Goal: Task Accomplishment & Management: Use online tool/utility

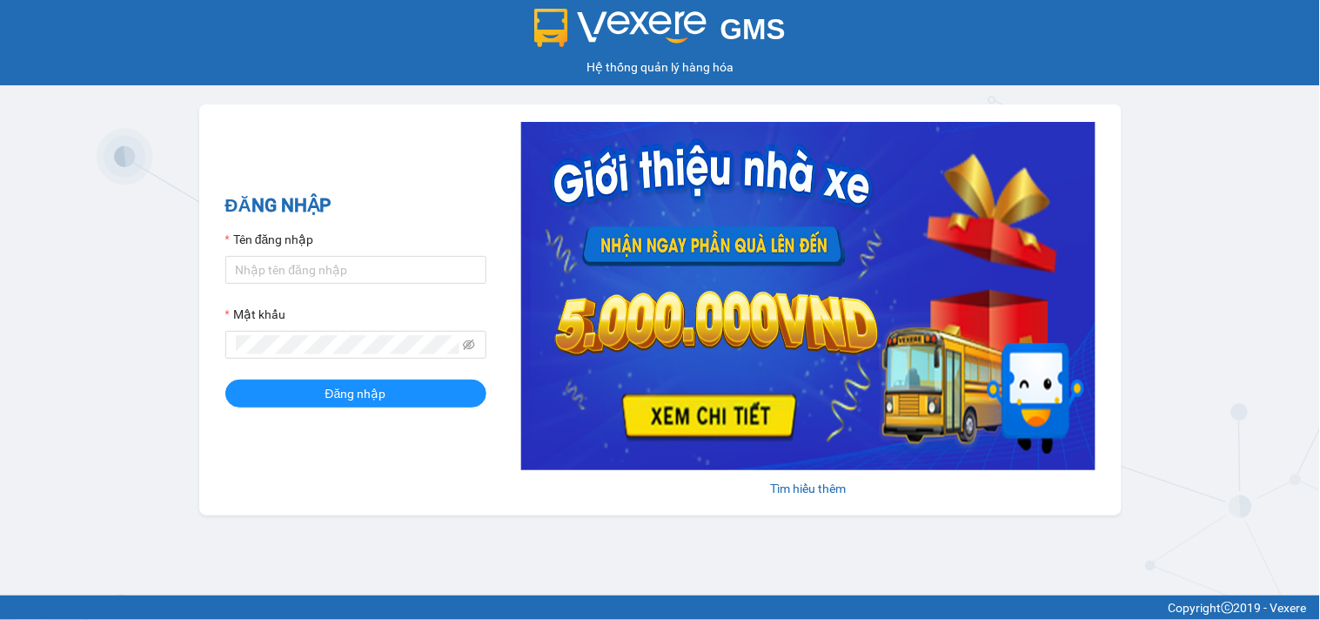
click at [276, 232] on label "Tên đăng nhập" at bounding box center [269, 239] width 89 height 19
click at [276, 256] on input "Tên đăng nhập" at bounding box center [355, 270] width 261 height 28
click at [274, 265] on input "Tên đăng nhập" at bounding box center [355, 270] width 261 height 28
type input "dthong.namcuonglimo"
click at [331, 320] on div "Mật khẩu" at bounding box center [355, 318] width 261 height 26
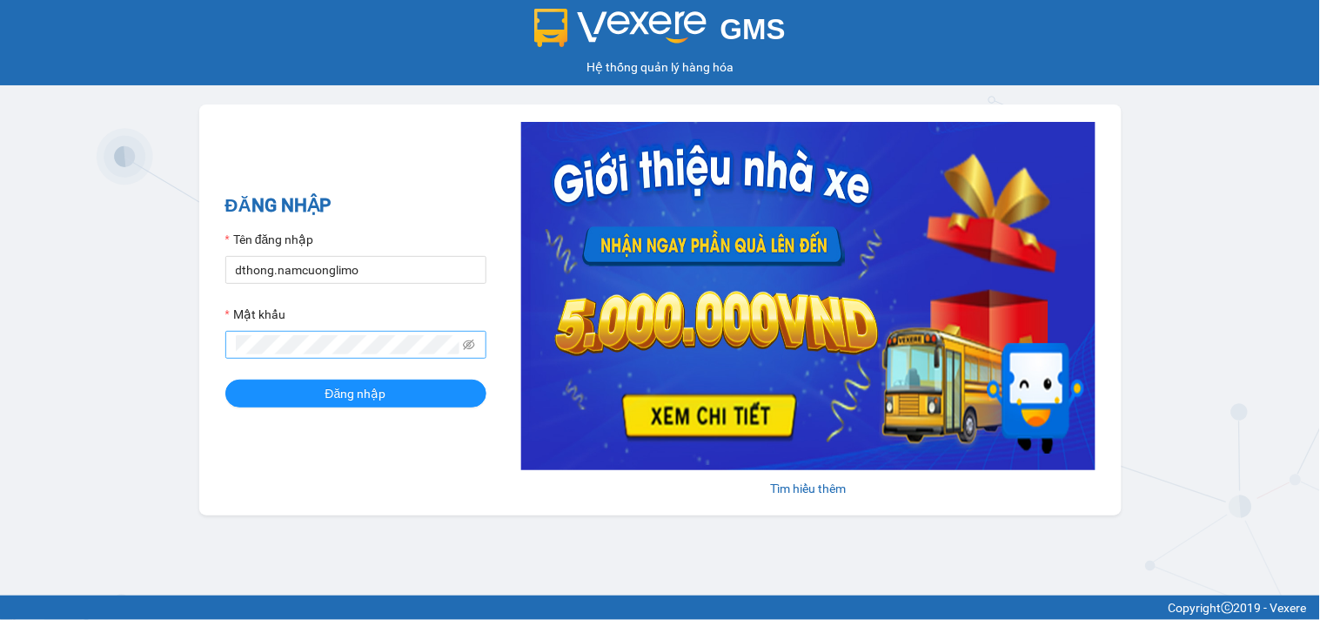
click at [320, 359] on span at bounding box center [355, 345] width 261 height 28
click at [324, 358] on span at bounding box center [355, 345] width 261 height 28
click at [326, 378] on form "Tên đăng nhập dthong.namcuonglimo Mật khẩu Đăng nhập" at bounding box center [355, 319] width 261 height 178
click at [331, 396] on span "Đăng nhập" at bounding box center [355, 393] width 61 height 19
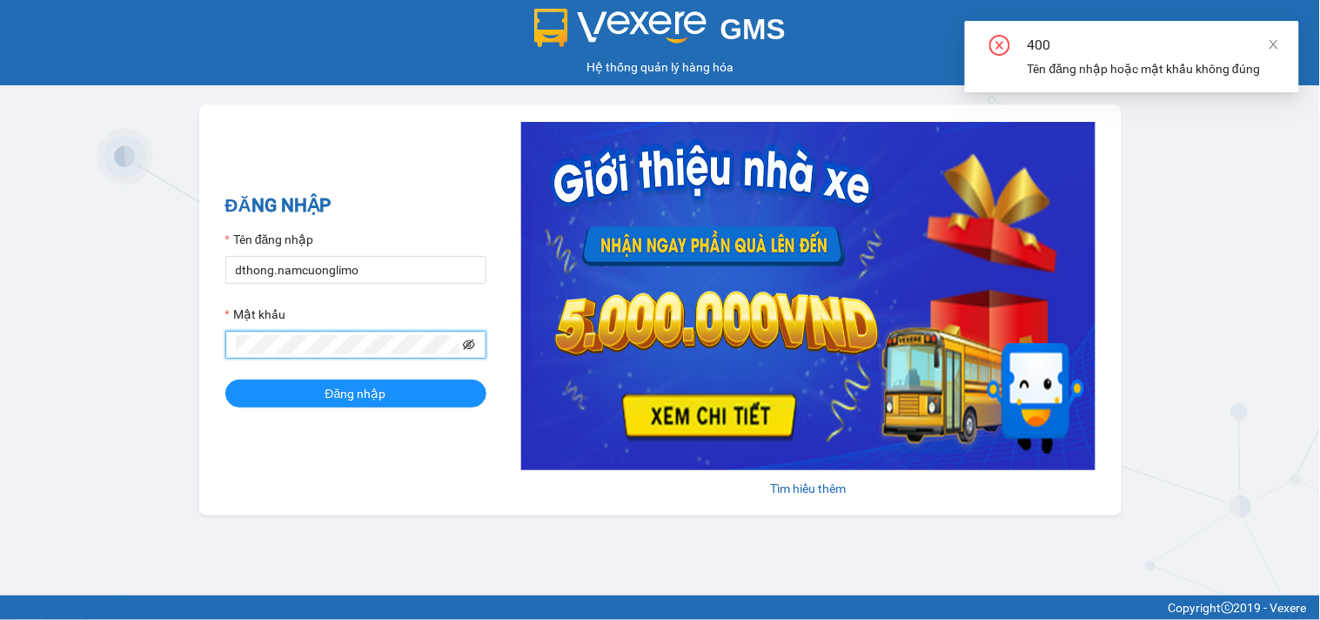
click at [466, 343] on icon "eye-invisible" at bounding box center [469, 344] width 12 height 10
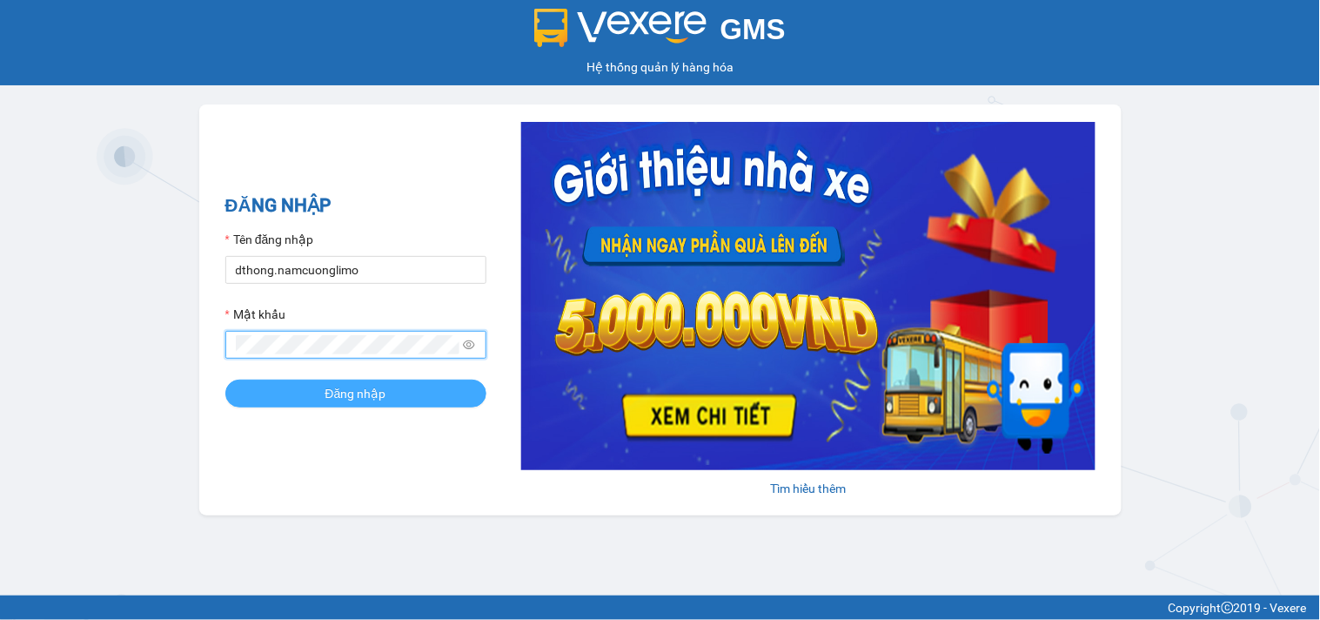
click at [359, 399] on span "Đăng nhập" at bounding box center [355, 393] width 61 height 19
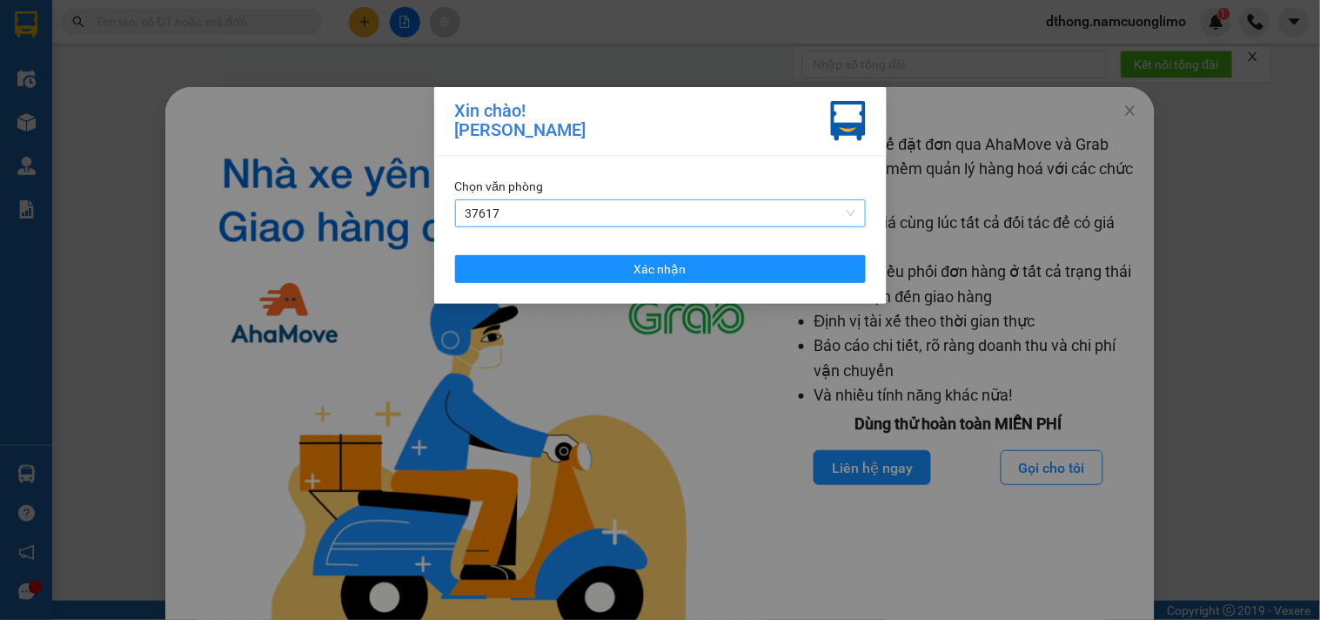
click at [533, 209] on span "37617" at bounding box center [661, 213] width 390 height 26
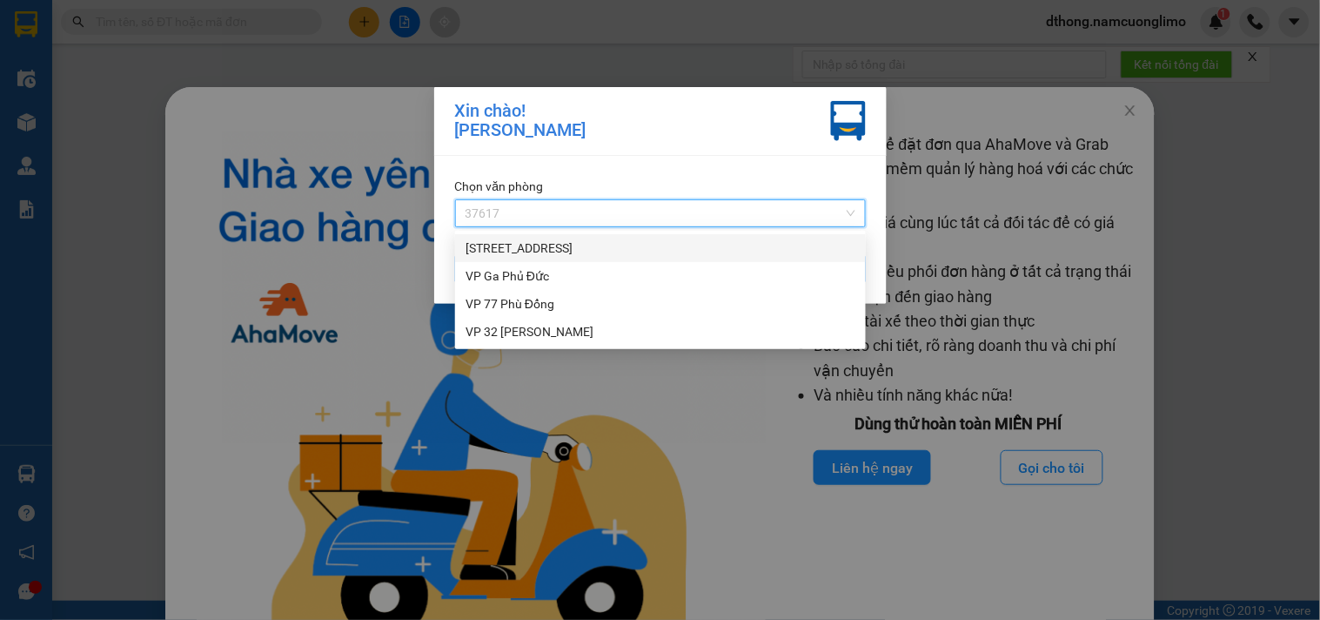
click at [525, 252] on div "[STREET_ADDRESS]" at bounding box center [661, 247] width 390 height 19
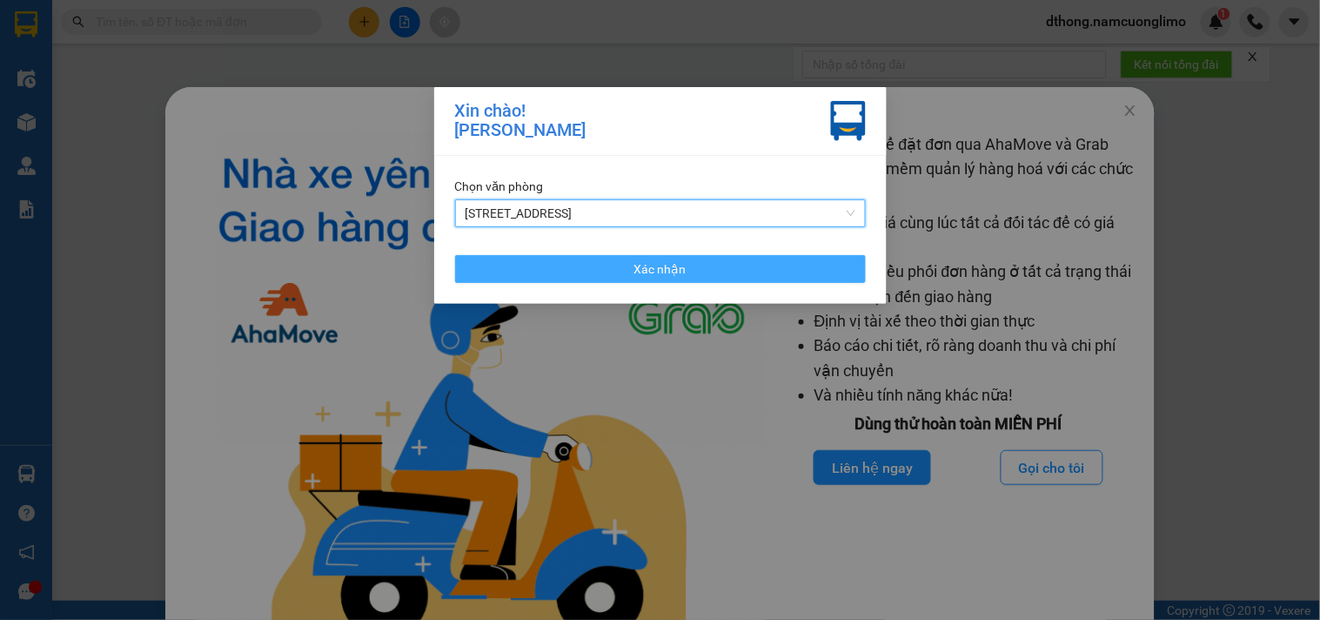
click at [619, 271] on button "Xác nhận" at bounding box center [660, 269] width 411 height 28
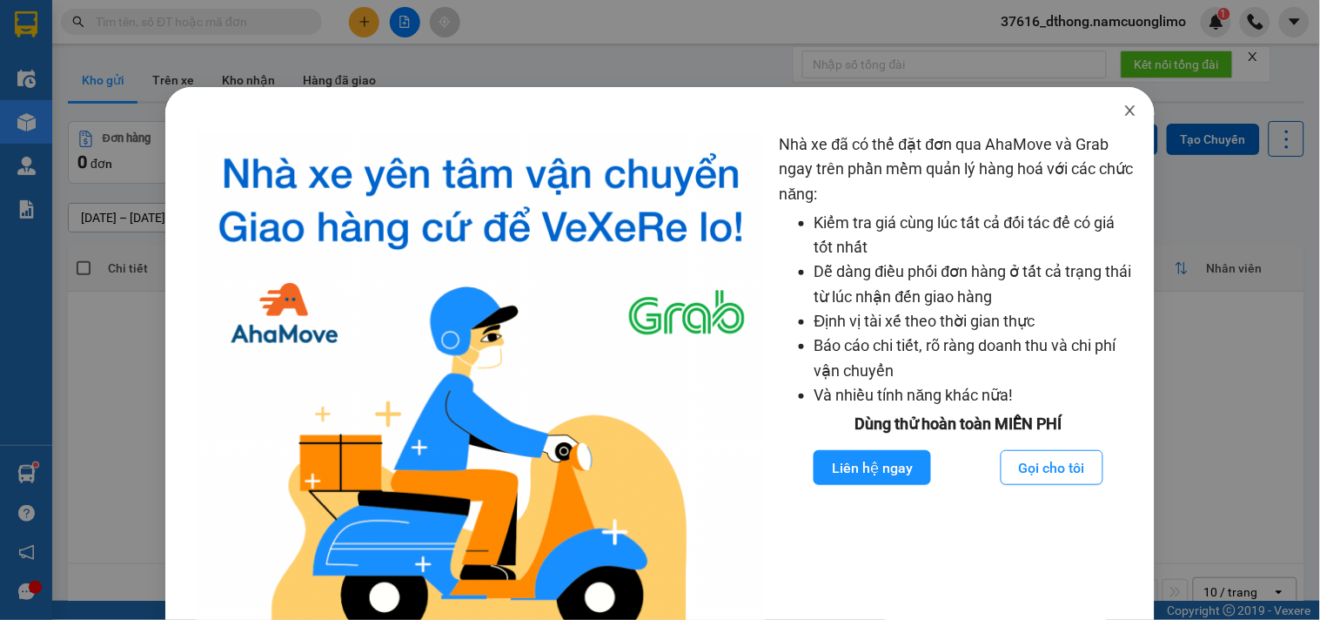
click at [1124, 114] on icon "close" at bounding box center [1131, 111] width 14 height 14
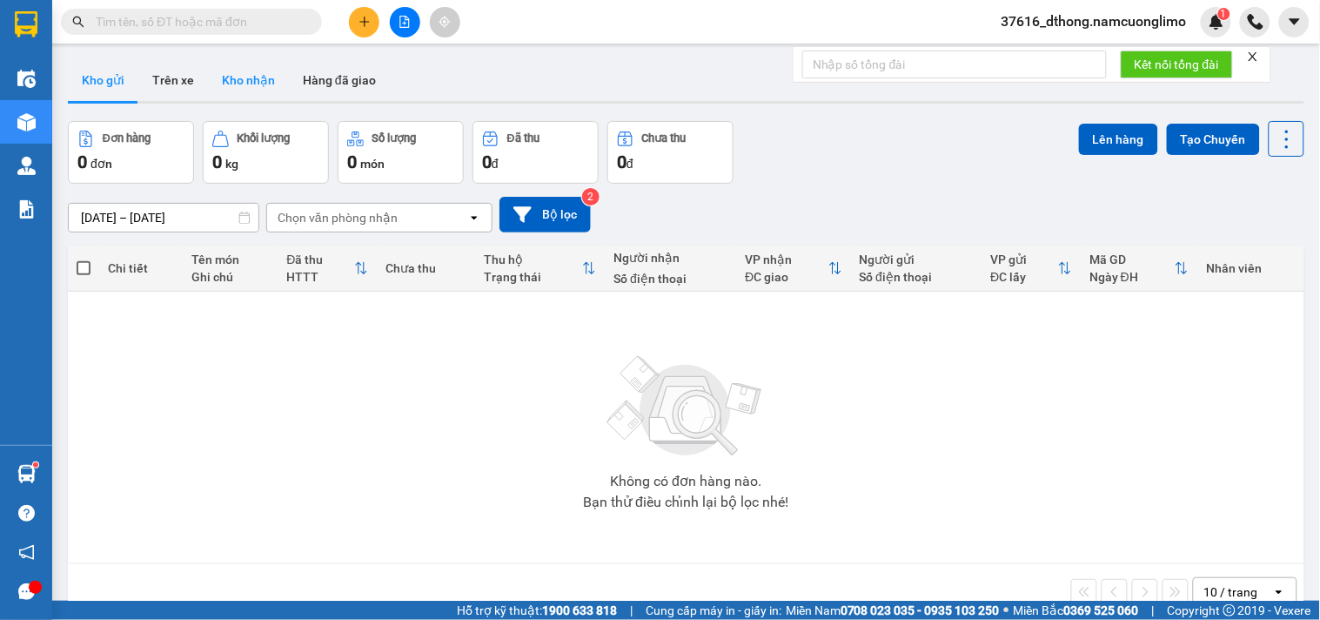
click at [231, 75] on button "Kho nhận" at bounding box center [248, 80] width 81 height 42
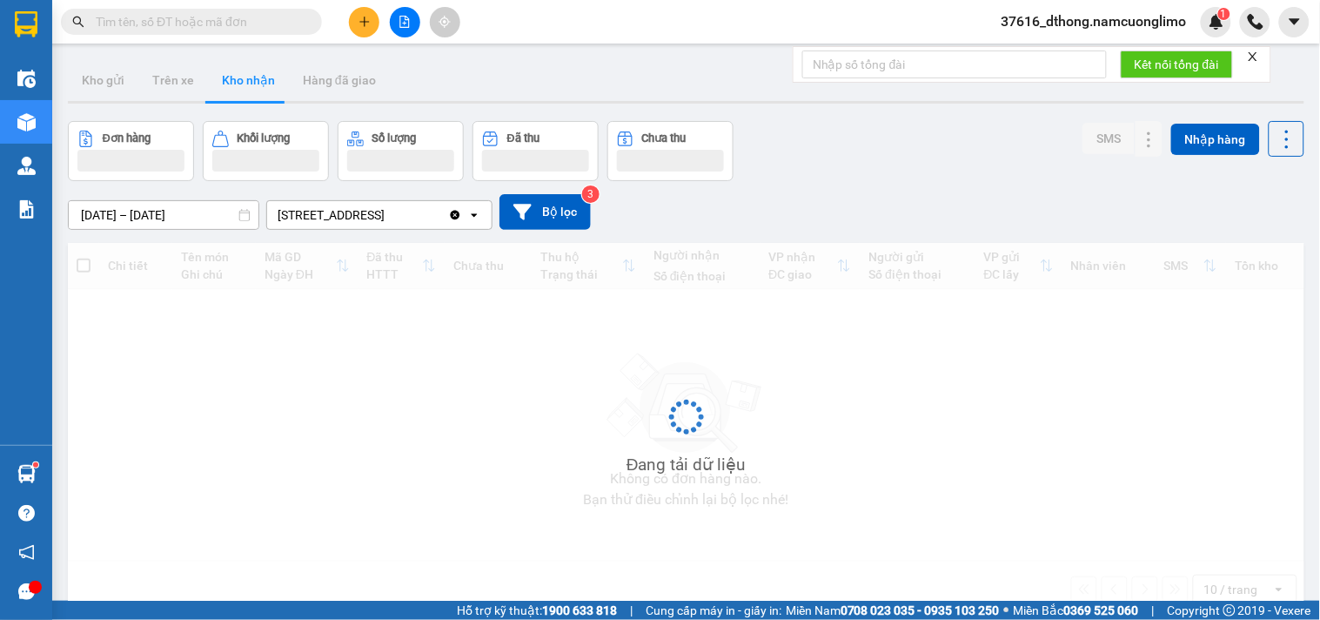
click at [231, 75] on button "Kho nhận" at bounding box center [248, 80] width 81 height 42
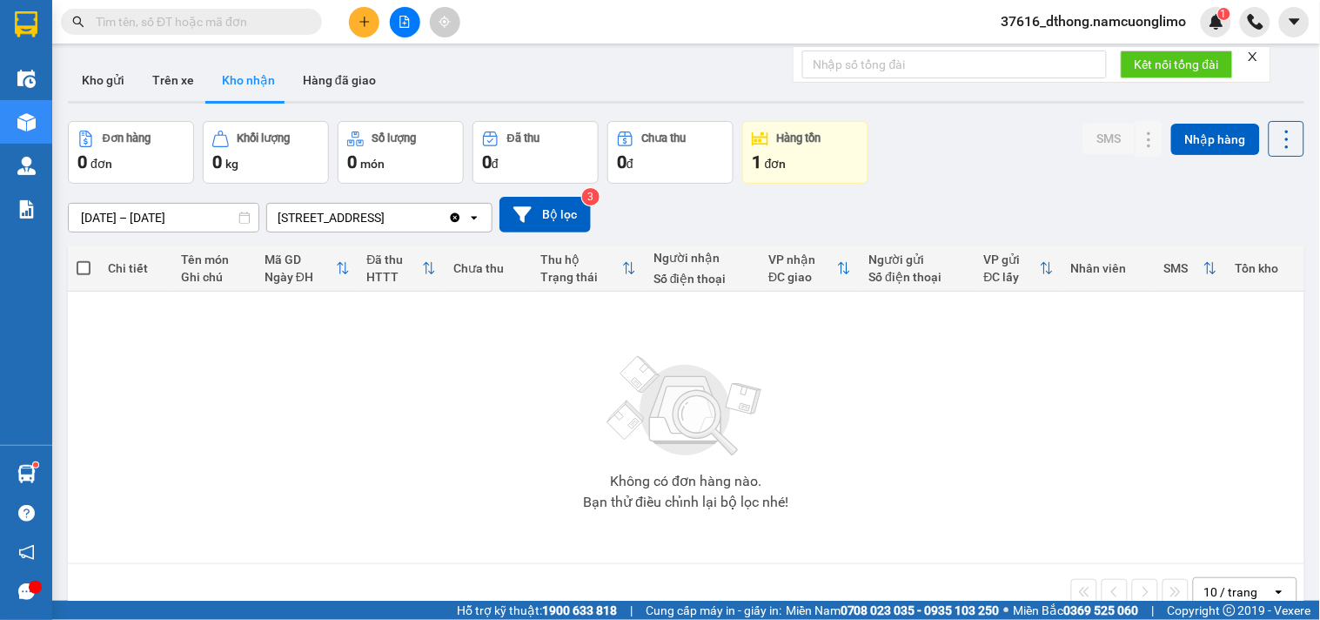
click at [247, 79] on button "Kho nhận" at bounding box center [248, 80] width 81 height 42
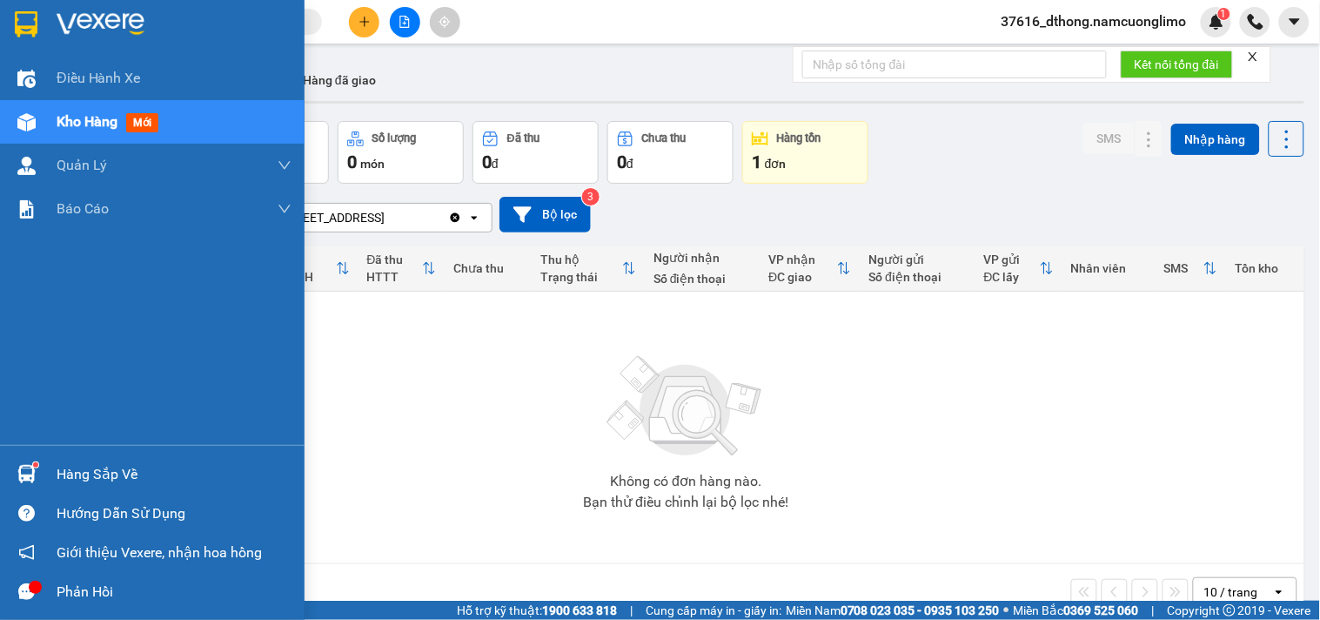
click at [78, 463] on div "Hàng sắp về" at bounding box center [174, 474] width 235 height 26
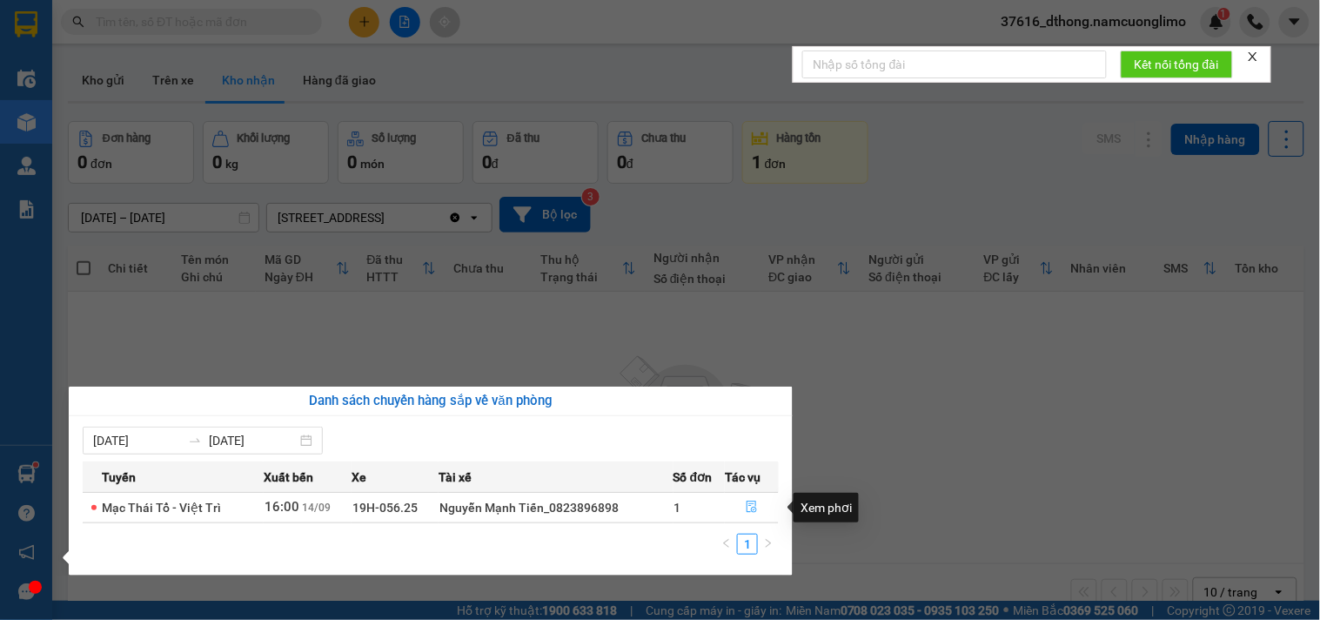
click at [755, 507] on icon "file-done" at bounding box center [752, 506] width 12 height 12
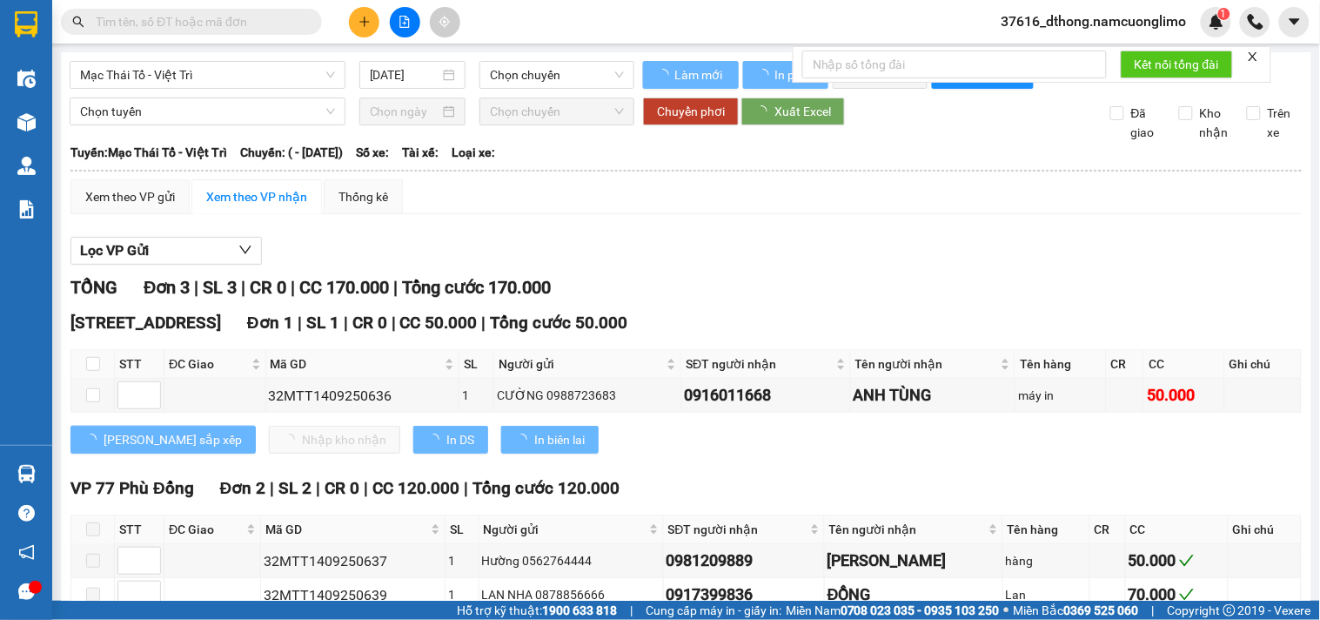
type input "[DATE]"
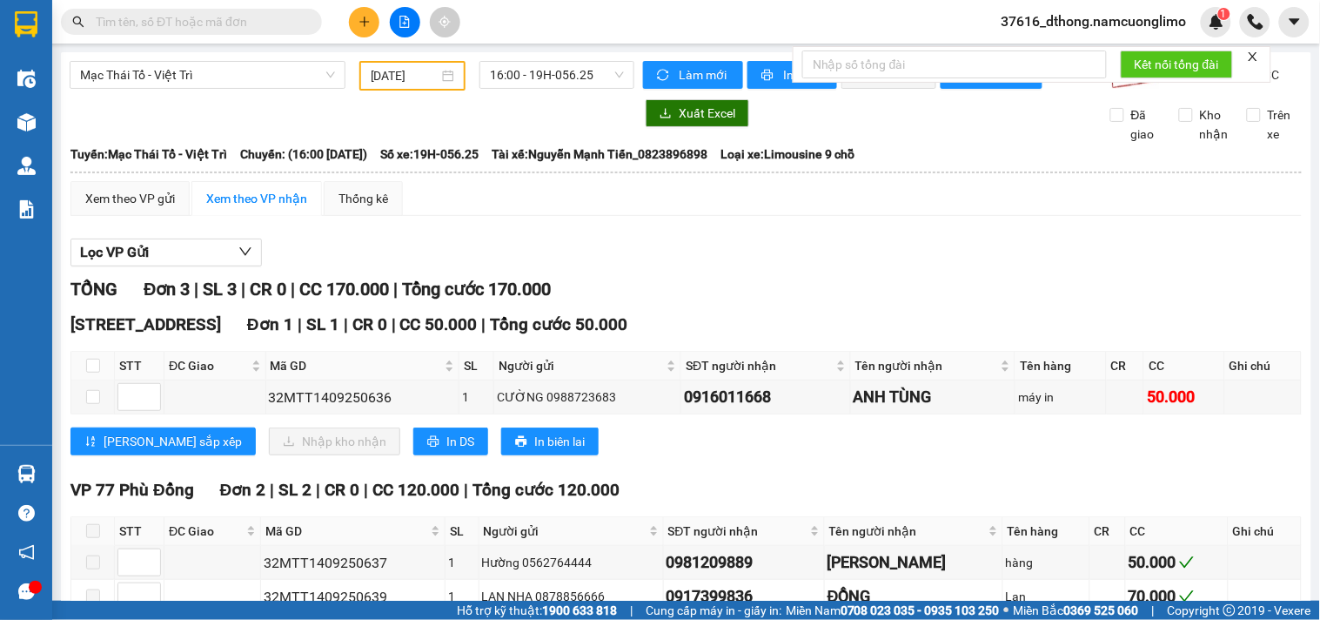
click at [856, 216] on div "Xem theo VP gửi Xem theo VP nhận Thống kê" at bounding box center [685, 198] width 1231 height 35
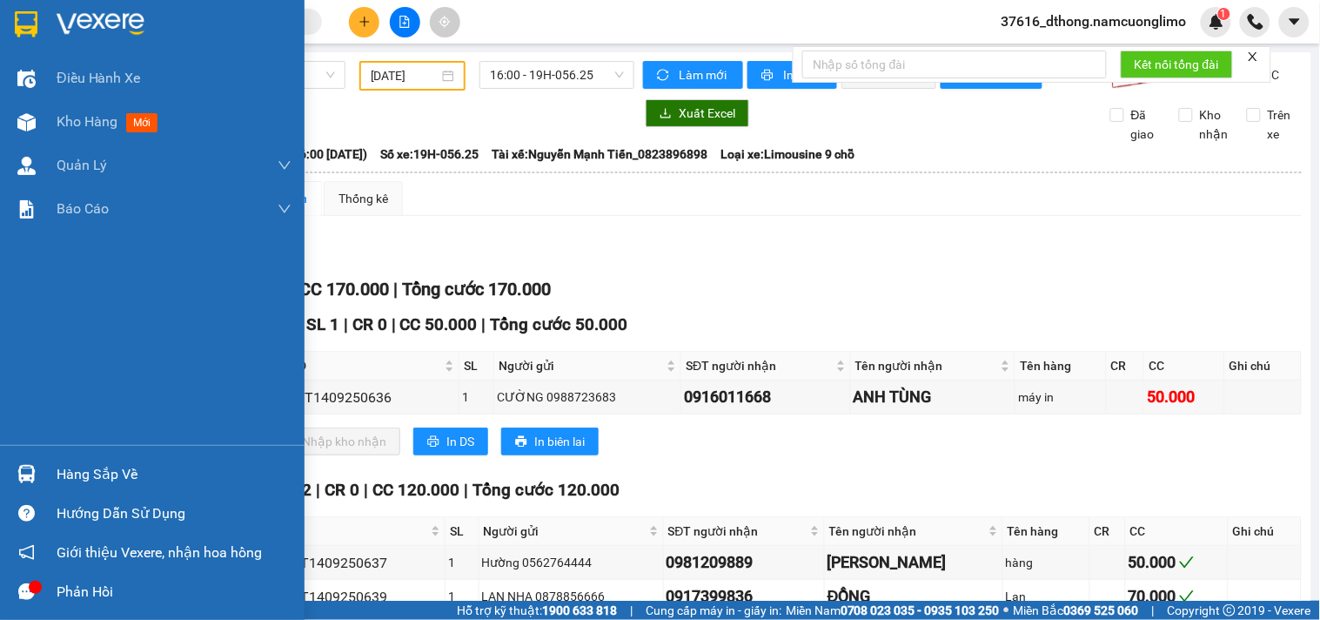
click at [28, 11] on img at bounding box center [26, 24] width 23 height 26
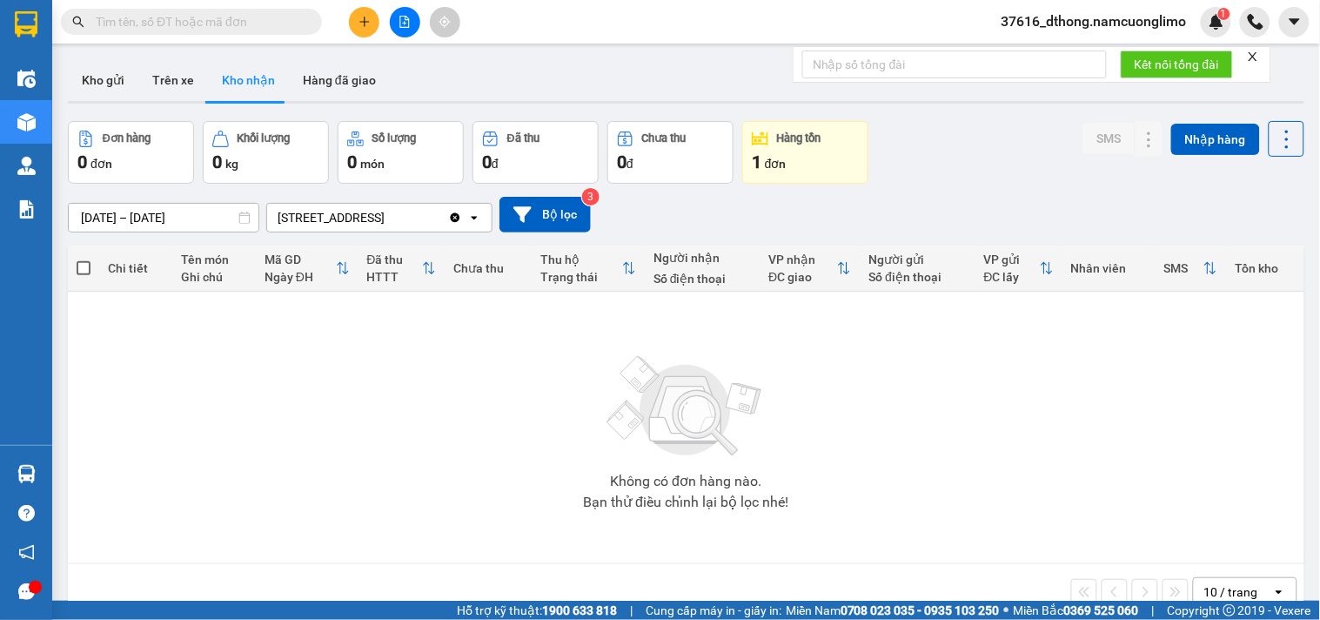
click at [235, 79] on button "Kho nhận" at bounding box center [248, 80] width 81 height 42
click at [104, 214] on input "[DATE] – [DATE]" at bounding box center [164, 218] width 190 height 28
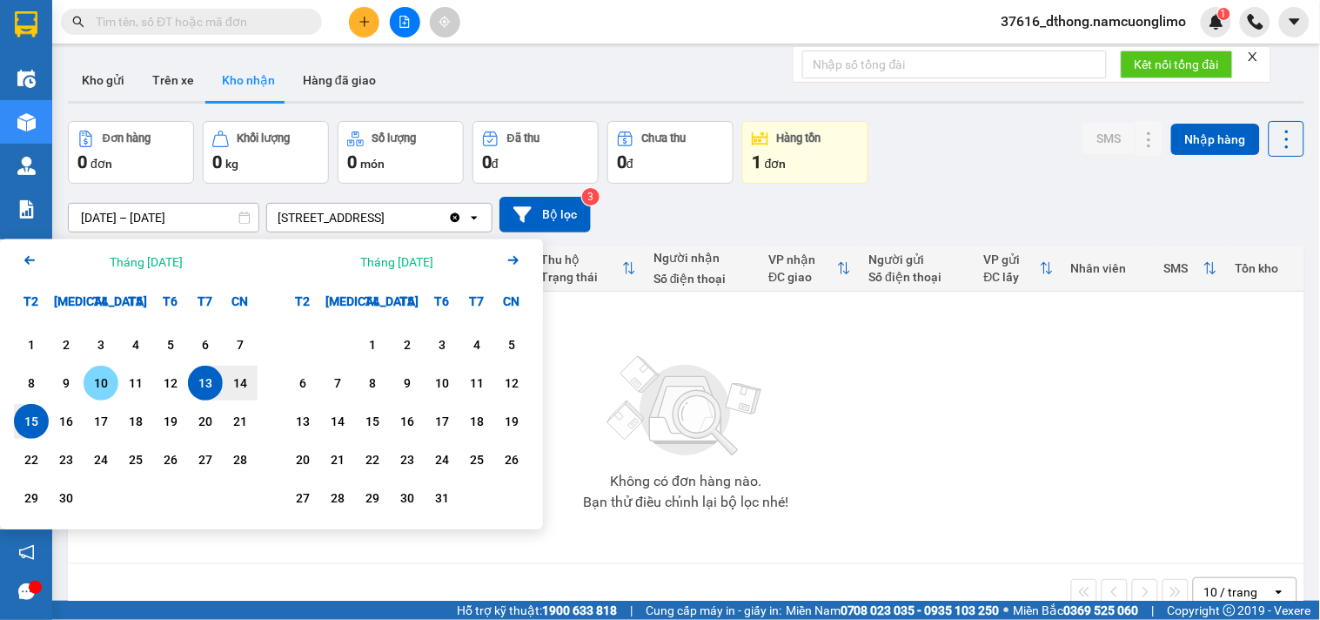
click at [96, 386] on div "10" at bounding box center [101, 382] width 24 height 21
click at [203, 226] on input "[DATE] – / /" at bounding box center [164, 218] width 190 height 28
click at [28, 429] on div "15" at bounding box center [31, 421] width 24 height 21
type input "[DATE] – [DATE]"
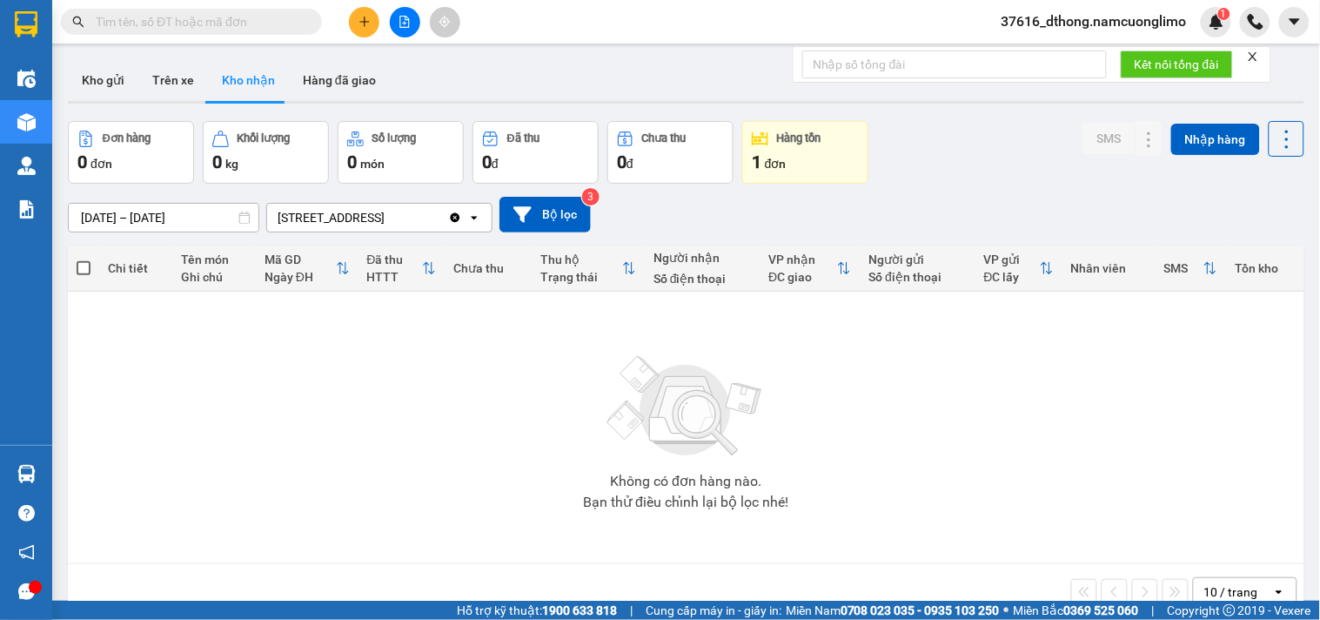
click at [264, 75] on button "Kho nhận" at bounding box center [248, 80] width 81 height 42
click at [266, 12] on input "text" at bounding box center [198, 21] width 205 height 19
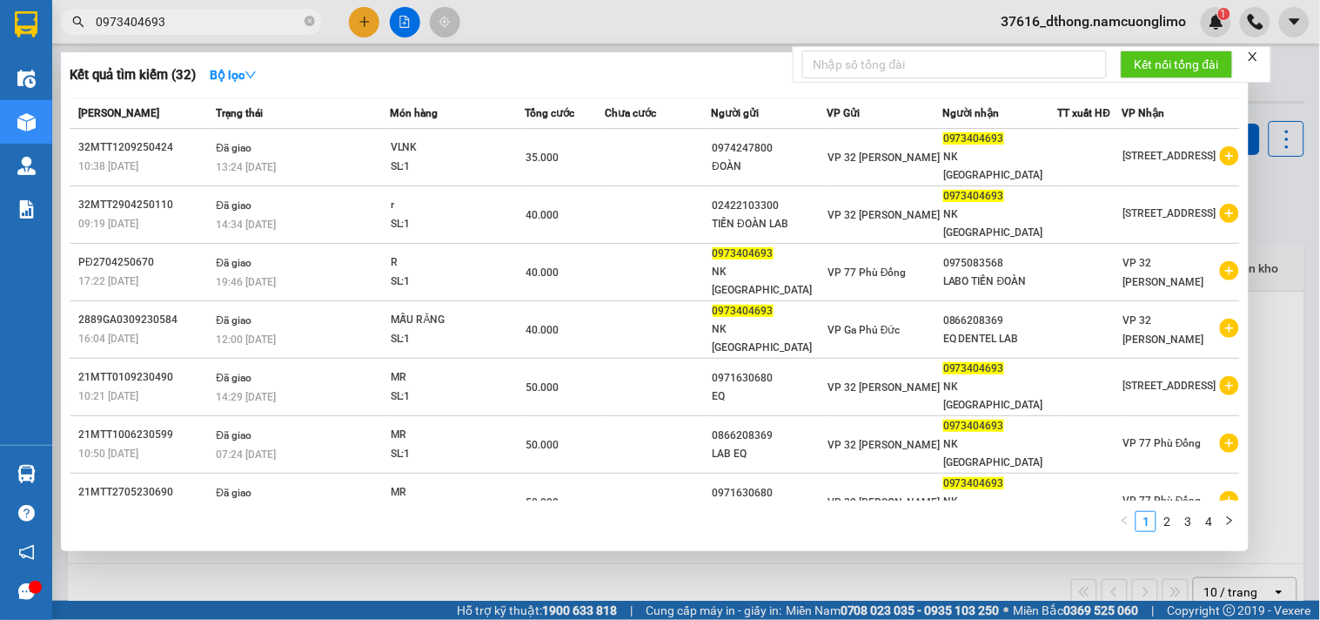
type input "0973404693"
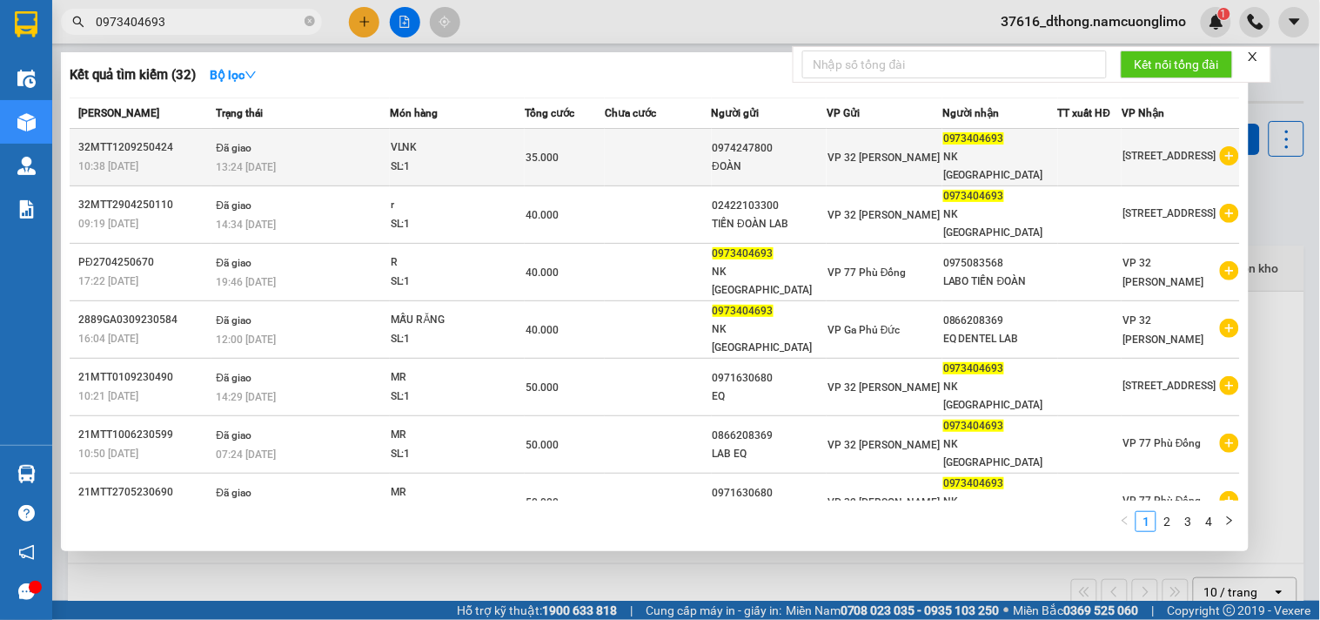
click at [1138, 150] on span "[STREET_ADDRESS]" at bounding box center [1169, 156] width 93 height 12
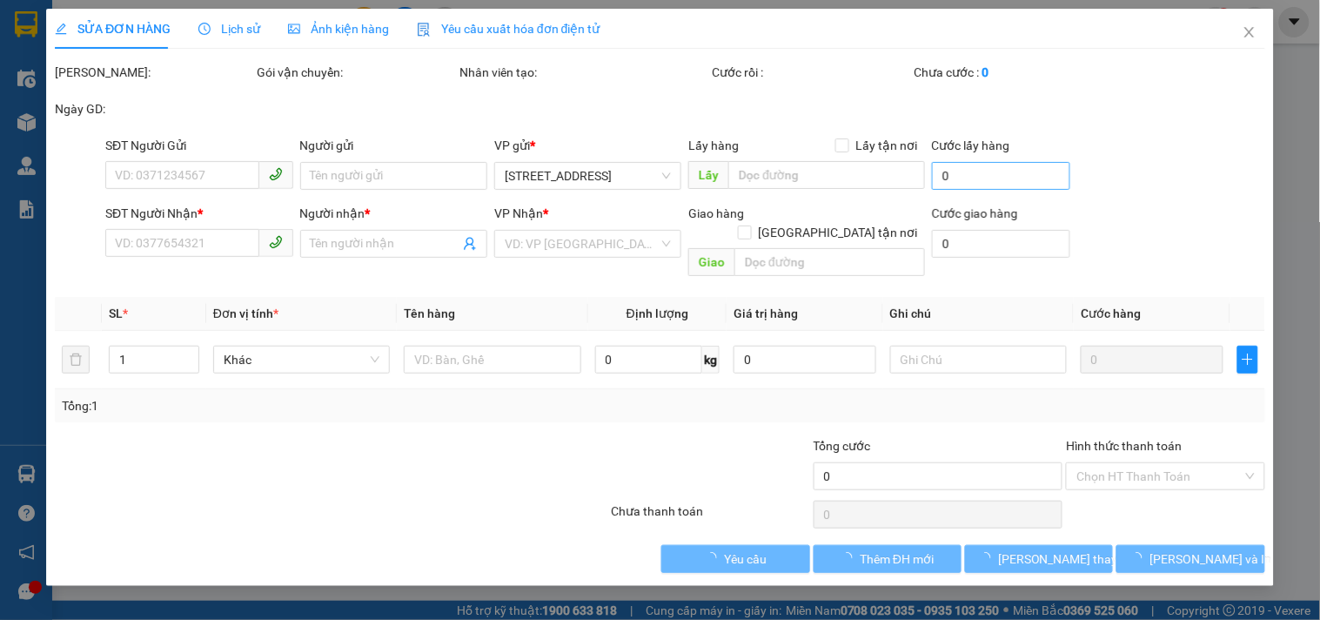
type input "0974247800"
type input "ĐOÀN"
type input "0973404693"
type input "NK [GEOGRAPHIC_DATA]"
type input "35.000"
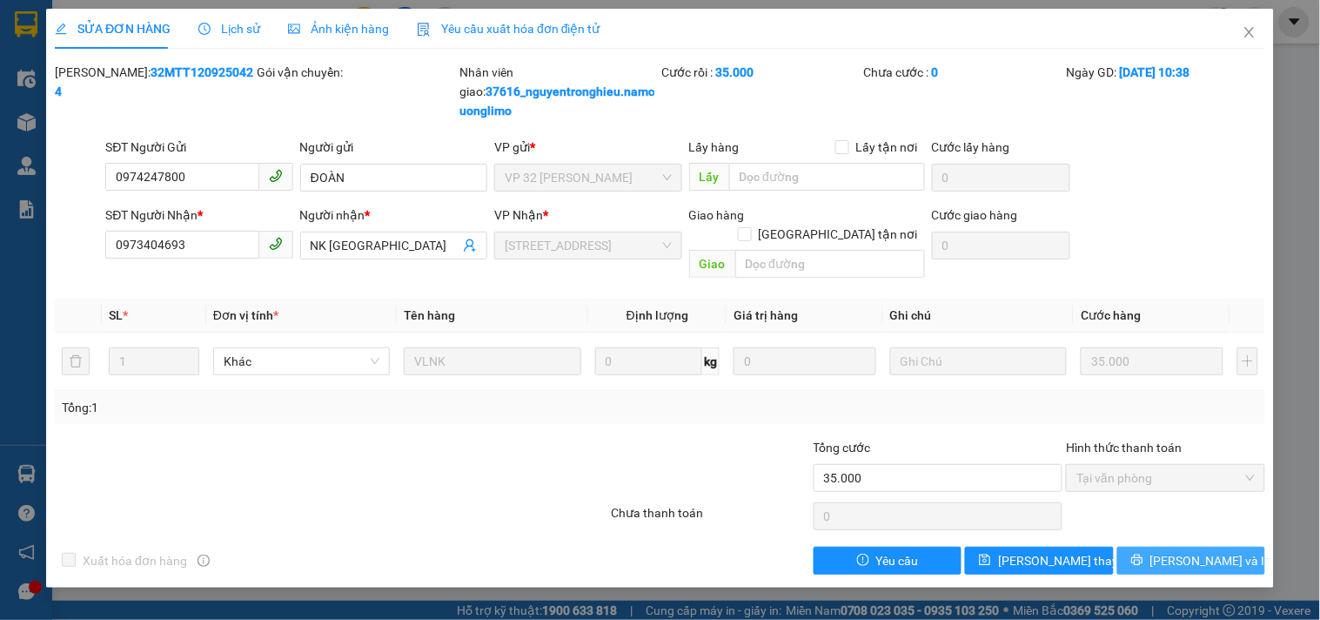
click at [1201, 551] on span "[PERSON_NAME] và In" at bounding box center [1211, 560] width 122 height 19
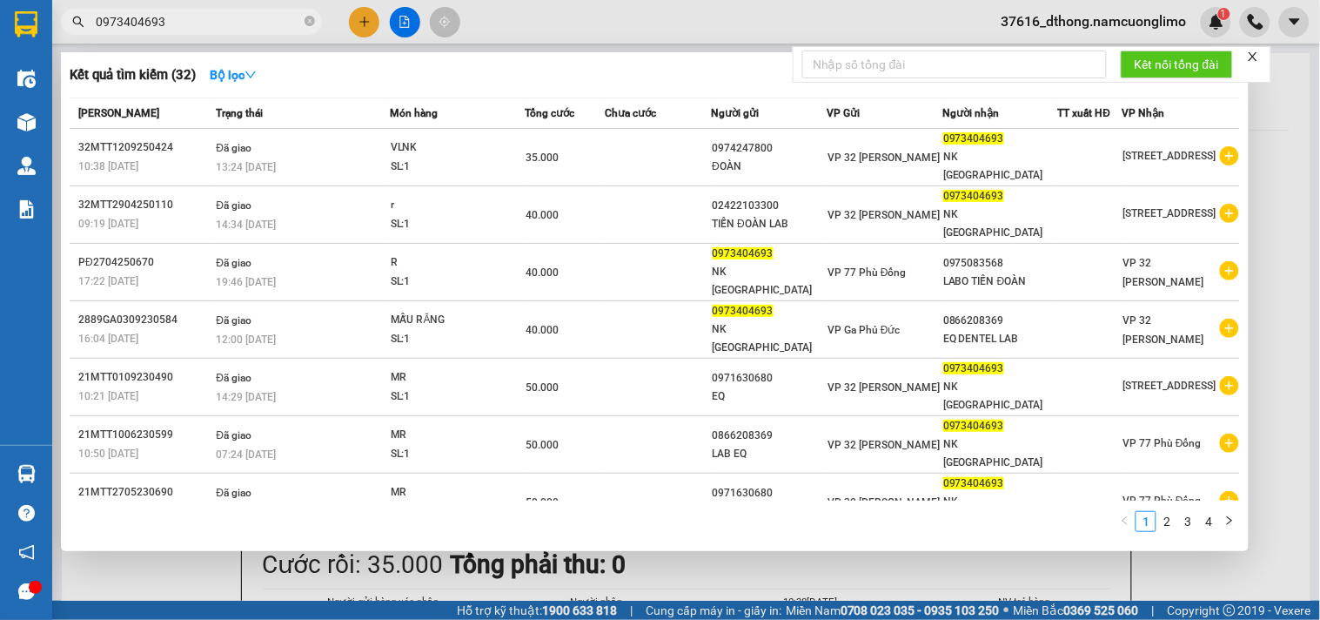
click at [184, 22] on input "0973404693" at bounding box center [198, 21] width 205 height 19
click at [651, 12] on div at bounding box center [660, 310] width 1320 height 620
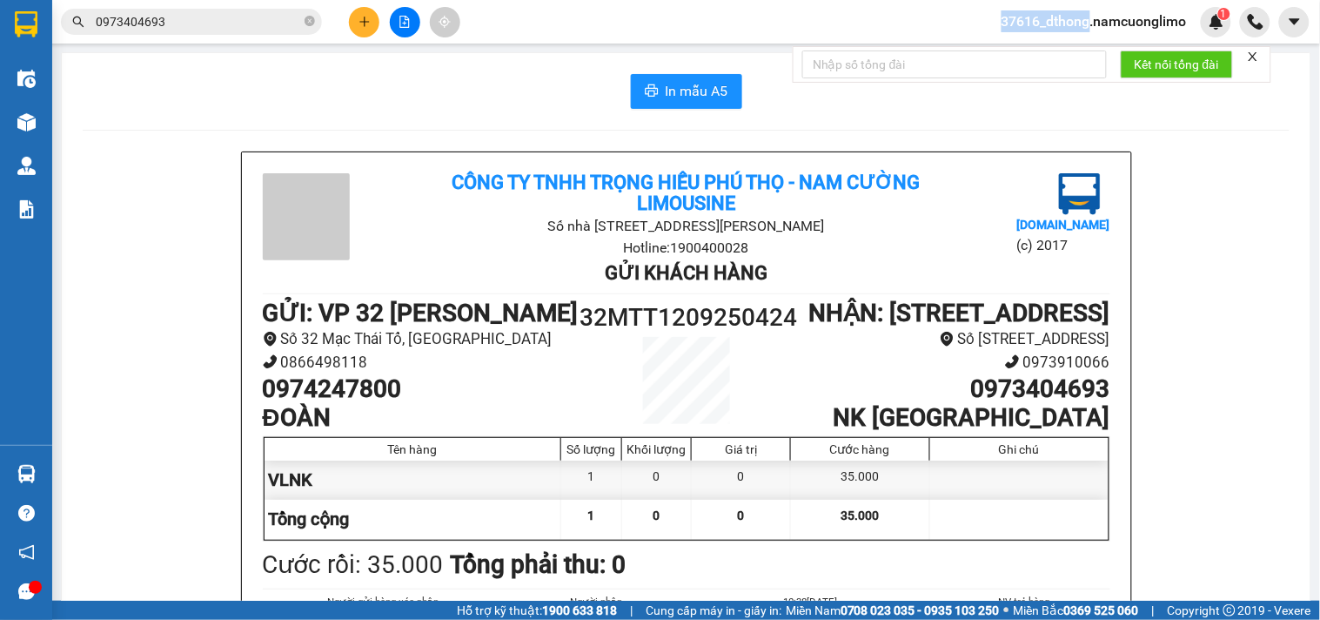
click at [651, 12] on div "Kết quả tìm kiếm ( 32 ) Bộ lọc Mã ĐH Trạng thái Món hàng Tổng cước Chưa cước Ng…" at bounding box center [660, 22] width 1320 height 44
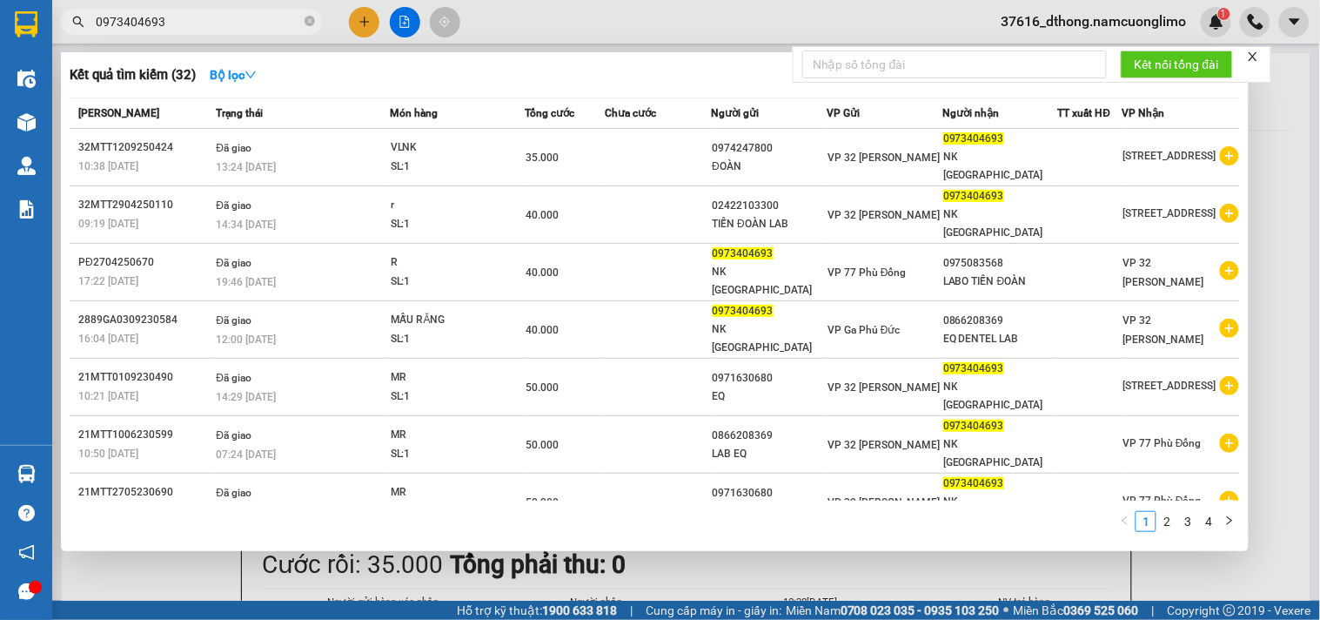
click at [248, 18] on input "0973404693" at bounding box center [198, 21] width 205 height 19
